Goal: Check status

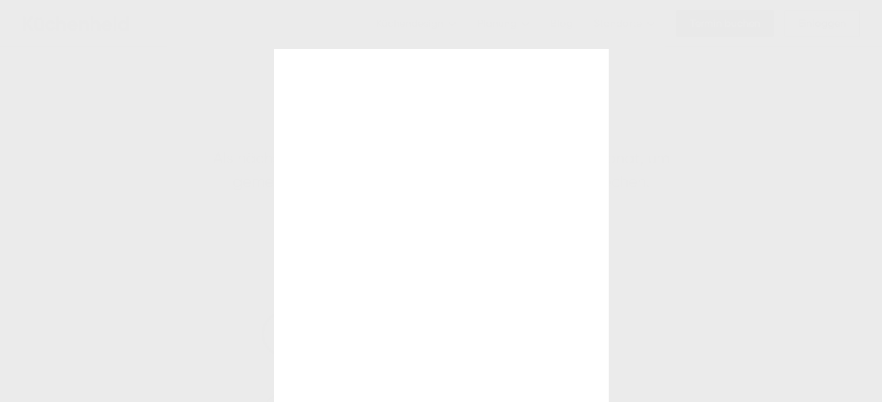
scroll to position [158, 0]
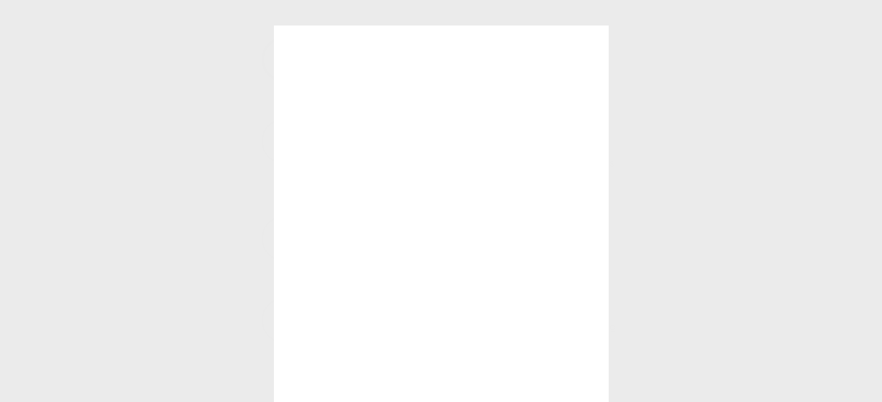
scroll to position [22, 0]
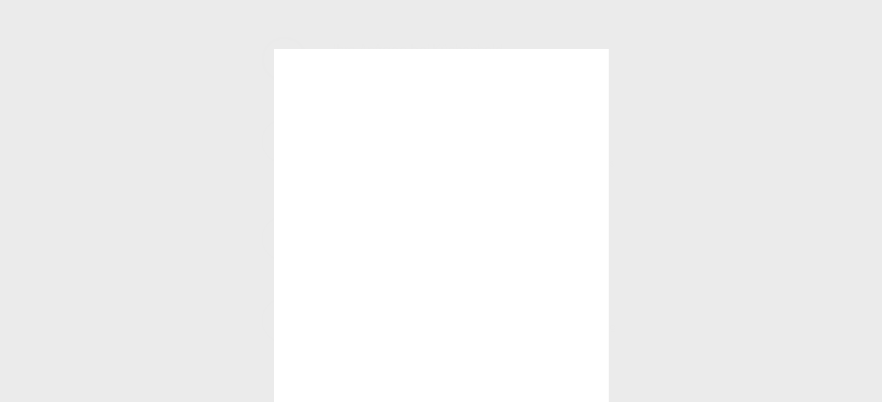
scroll to position [22, 0]
